Goal: Task Accomplishment & Management: Manage account settings

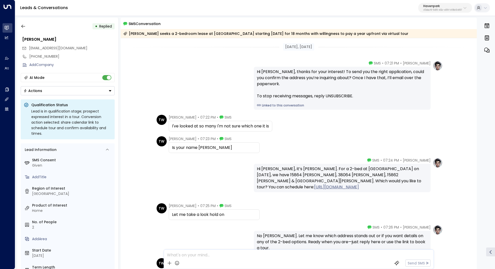
click at [447, 5] on p "Havenpark" at bounding box center [443, 6] width 39 height 3
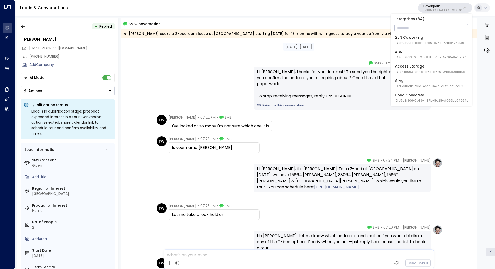
click at [432, 26] on input "text" at bounding box center [432, 27] width 74 height 9
type input "****"
click at [425, 41] on span "ID: 34e1cd17-0f68-49af-bd32-3c48ce8611d1" at bounding box center [428, 43] width 67 height 5
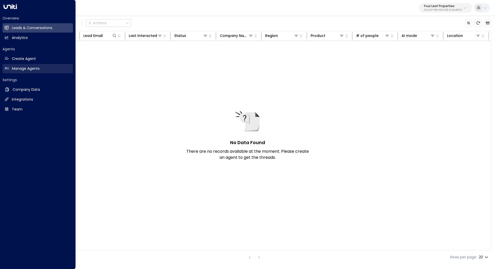
click at [34, 66] on h2 "Manage Agents" at bounding box center [26, 68] width 28 height 5
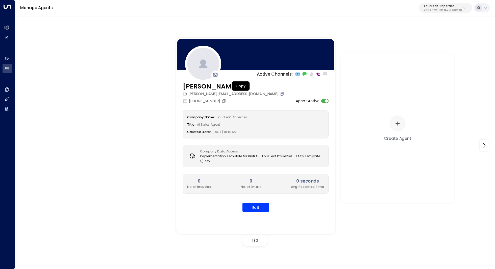
click at [281, 93] on icon "Copy" at bounding box center [282, 93] width 3 height 3
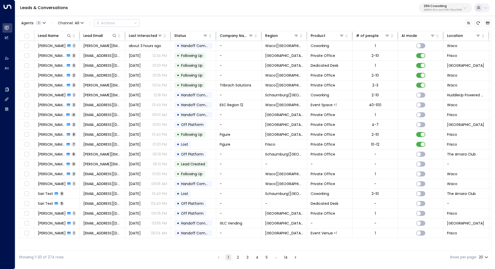
click at [460, 7] on p "25N Coworking" at bounding box center [443, 6] width 38 height 3
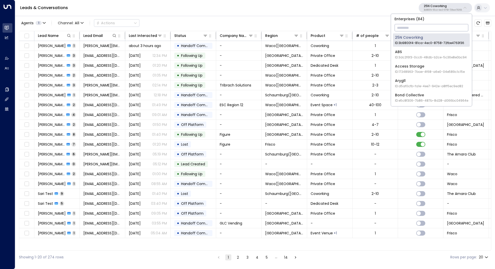
click at [439, 25] on input "text" at bounding box center [432, 27] width 74 height 9
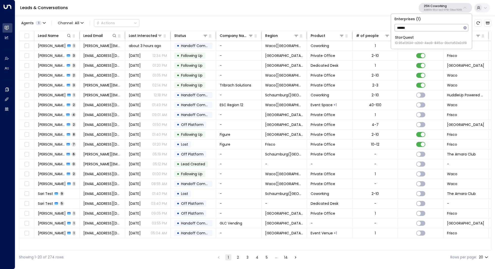
type input "******"
click at [412, 39] on div "StorQuest ID: 95e12634-a2b0-4ea9-845a-0bcfa50e2d19" at bounding box center [431, 40] width 72 height 10
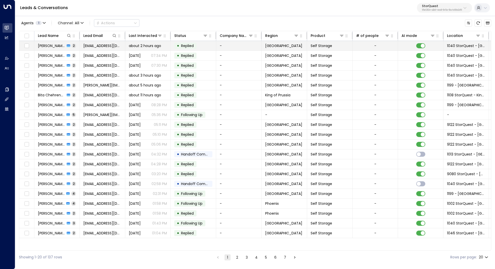
click at [49, 42] on td "Jack Marney 2" at bounding box center [56, 46] width 45 height 10
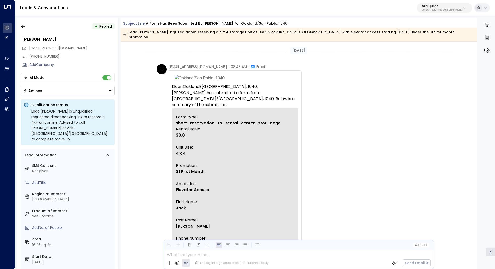
scroll to position [403, 0]
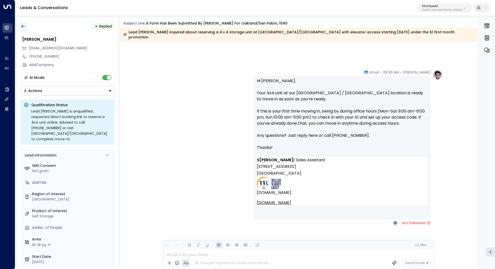
click at [23, 27] on icon "button" at bounding box center [23, 26] width 5 height 5
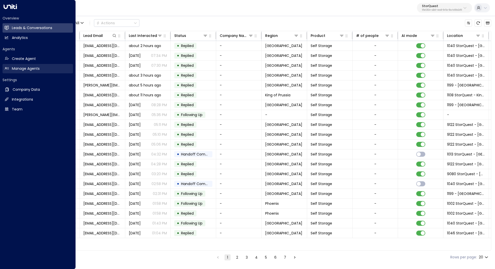
click at [32, 68] on h2 "Manage Agents" at bounding box center [26, 68] width 28 height 5
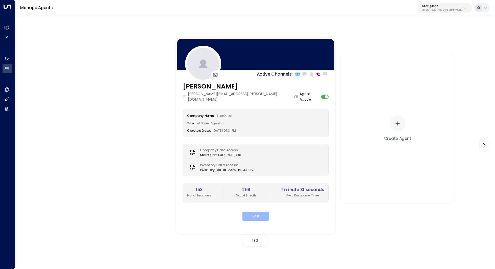
click at [258, 212] on button "Edit" at bounding box center [256, 216] width 27 height 9
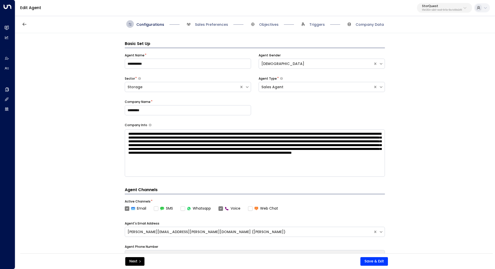
scroll to position [8, 0]
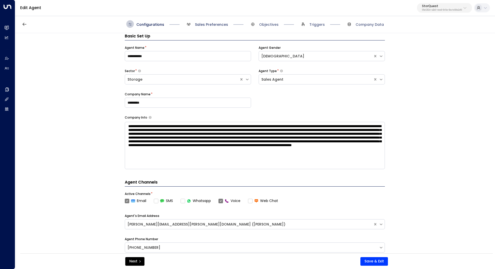
click at [223, 26] on span "Sales Preferences" at bounding box center [211, 24] width 33 height 5
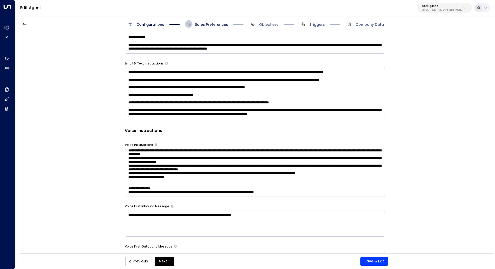
scroll to position [107, 0]
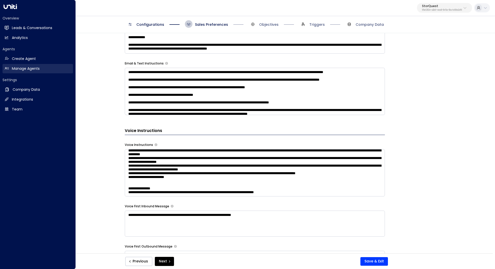
click at [27, 67] on h2 "Manage Agents" at bounding box center [26, 68] width 28 height 5
